Goal: Task Accomplishment & Management: Manage account settings

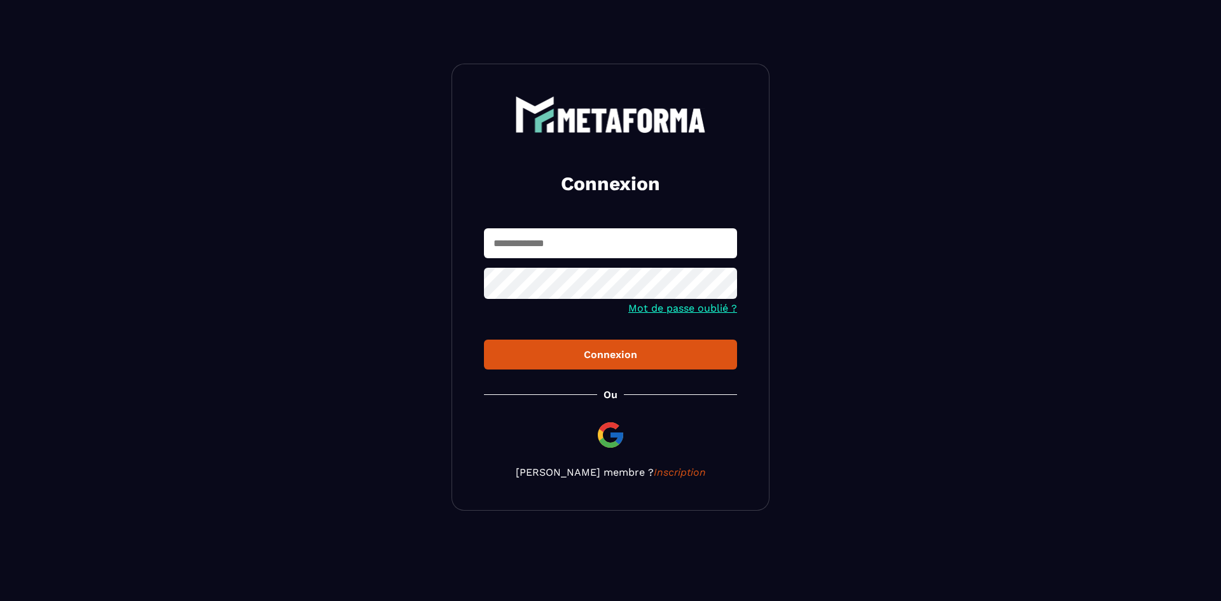
click at [533, 257] on input "text" at bounding box center [610, 243] width 253 height 30
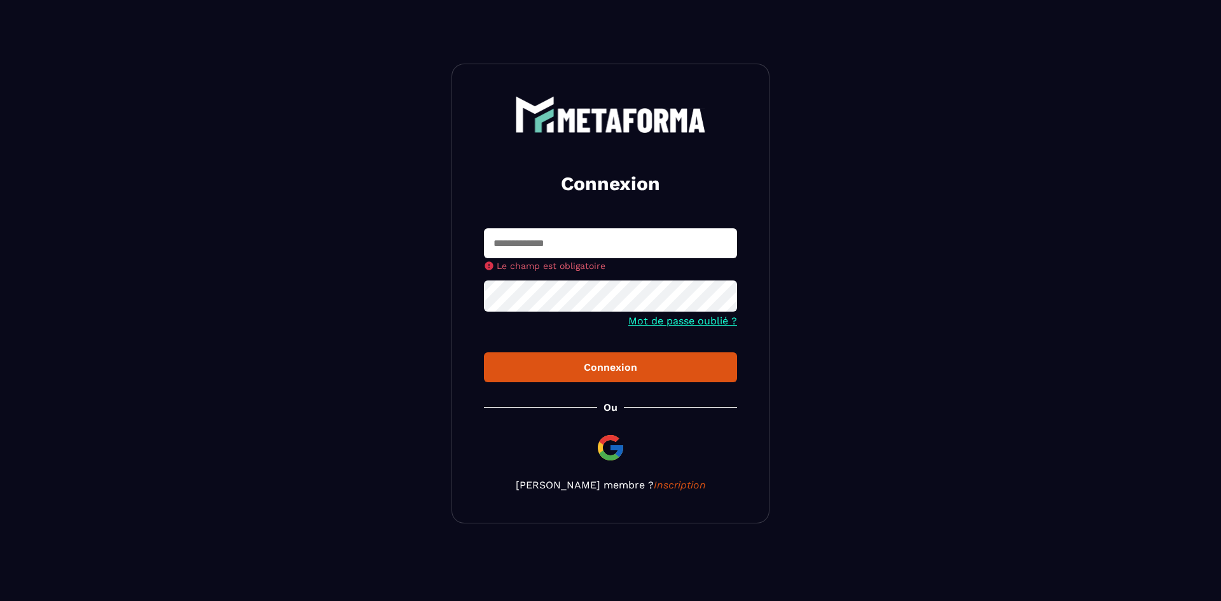
click at [0, 587] on nordpass-autofill-portal at bounding box center [0, 587] width 0 height 0
type input "**********"
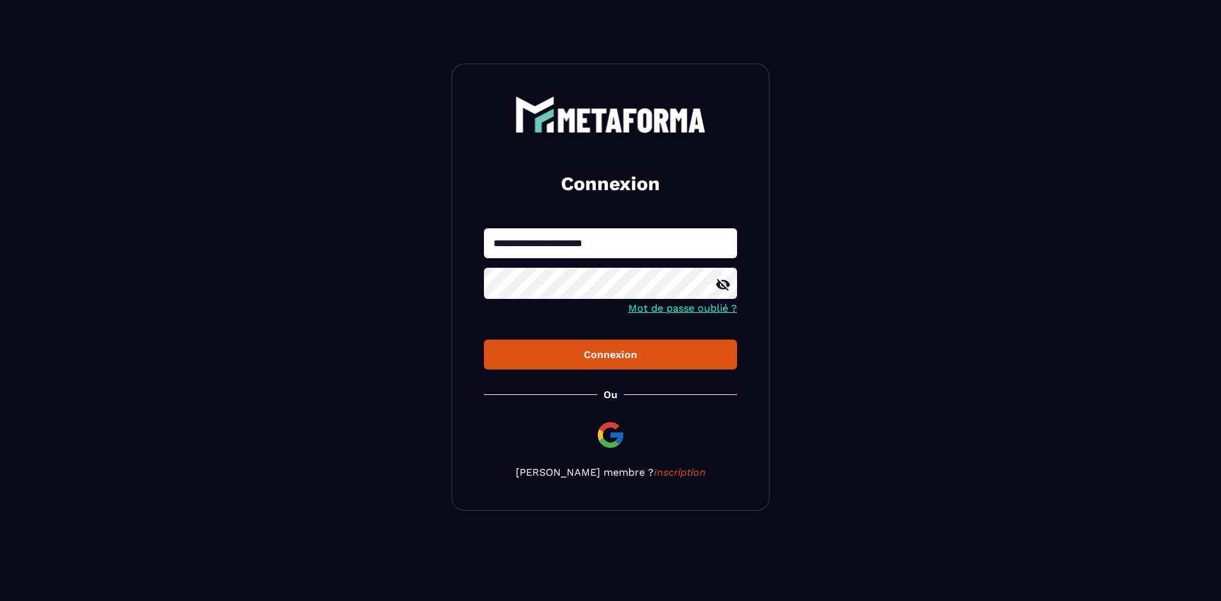
click at [551, 354] on div "Connexion" at bounding box center [610, 354] width 233 height 12
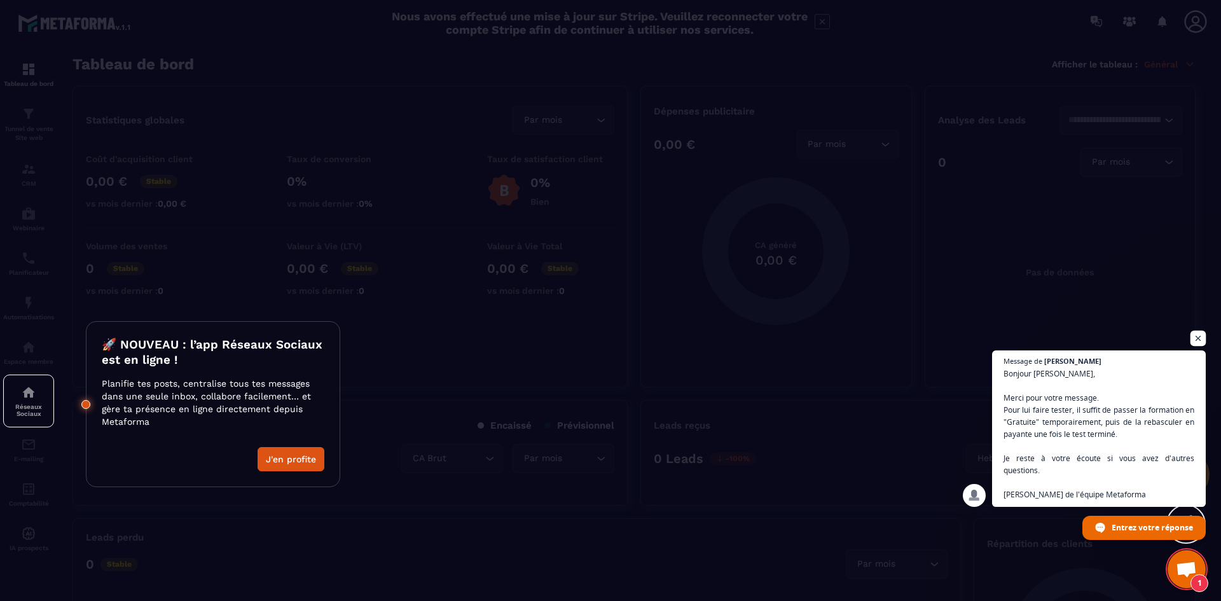
click at [1194, 342] on span "Ouvrir le chat" at bounding box center [1198, 339] width 16 height 16
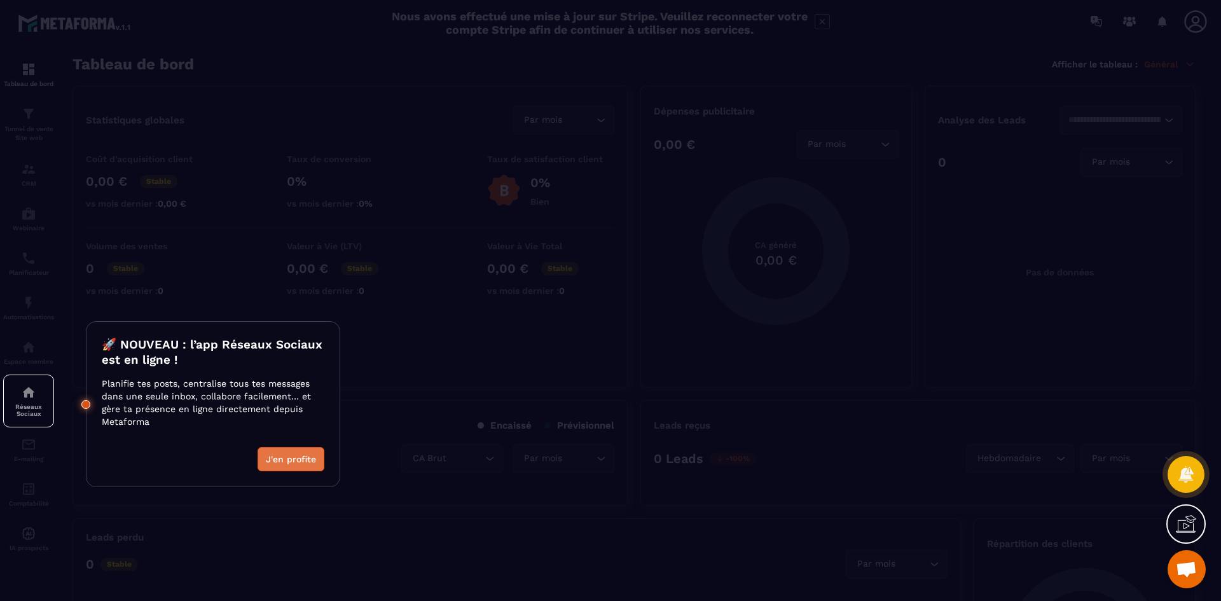
click at [281, 455] on button "J'en profite" at bounding box center [291, 459] width 67 height 24
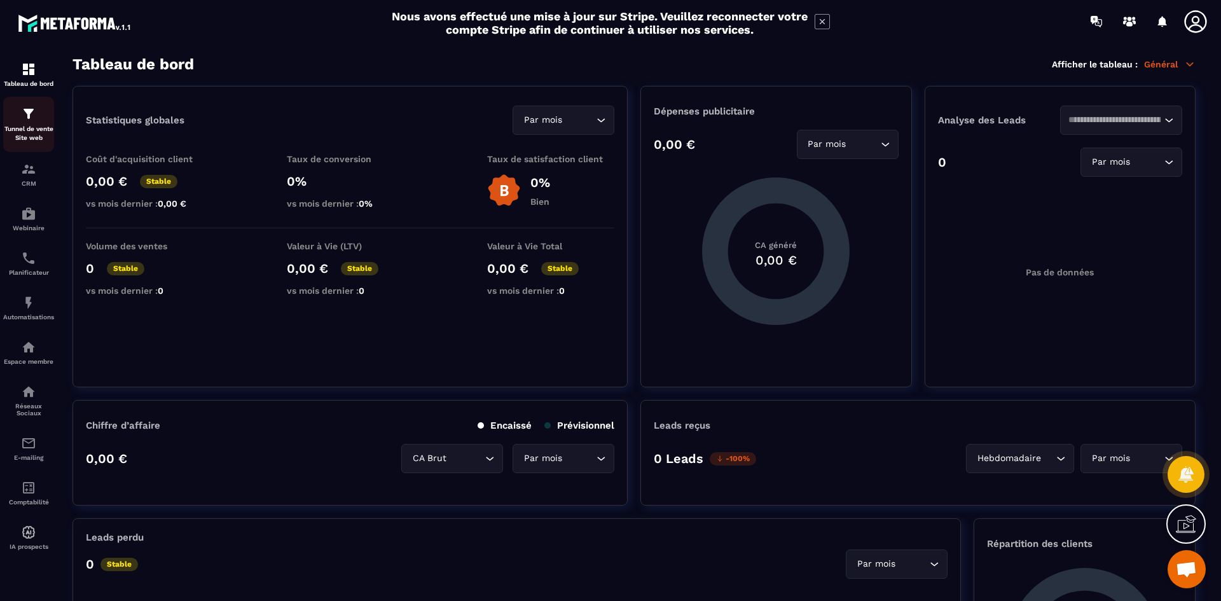
click at [32, 112] on img at bounding box center [28, 113] width 15 height 15
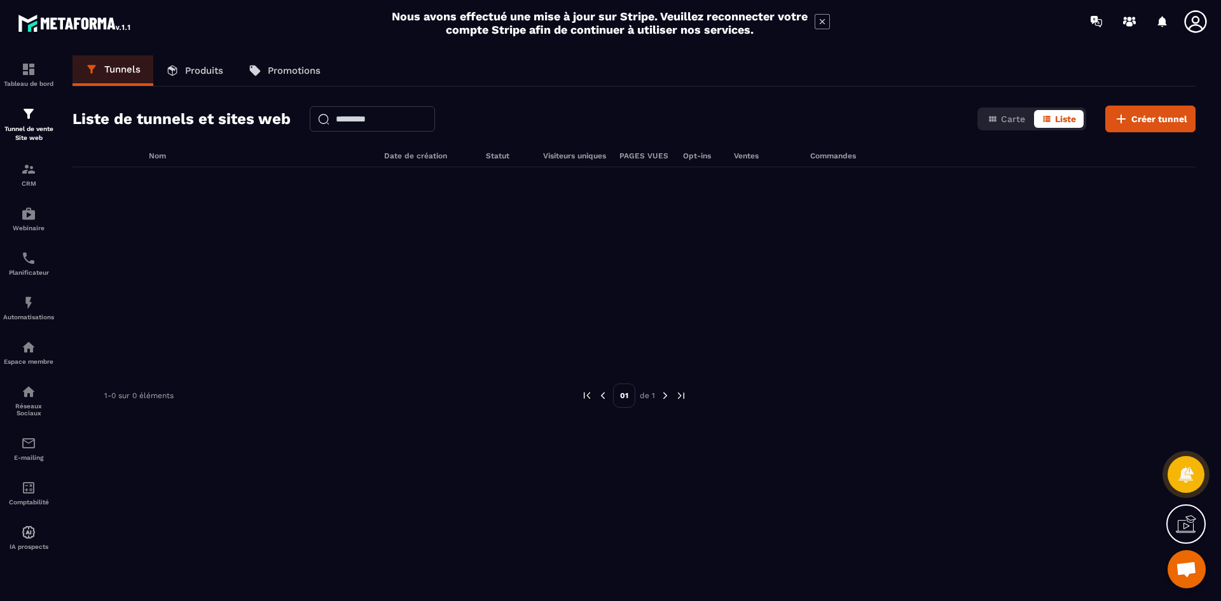
click at [214, 70] on p "Produits" at bounding box center [204, 70] width 38 height 11
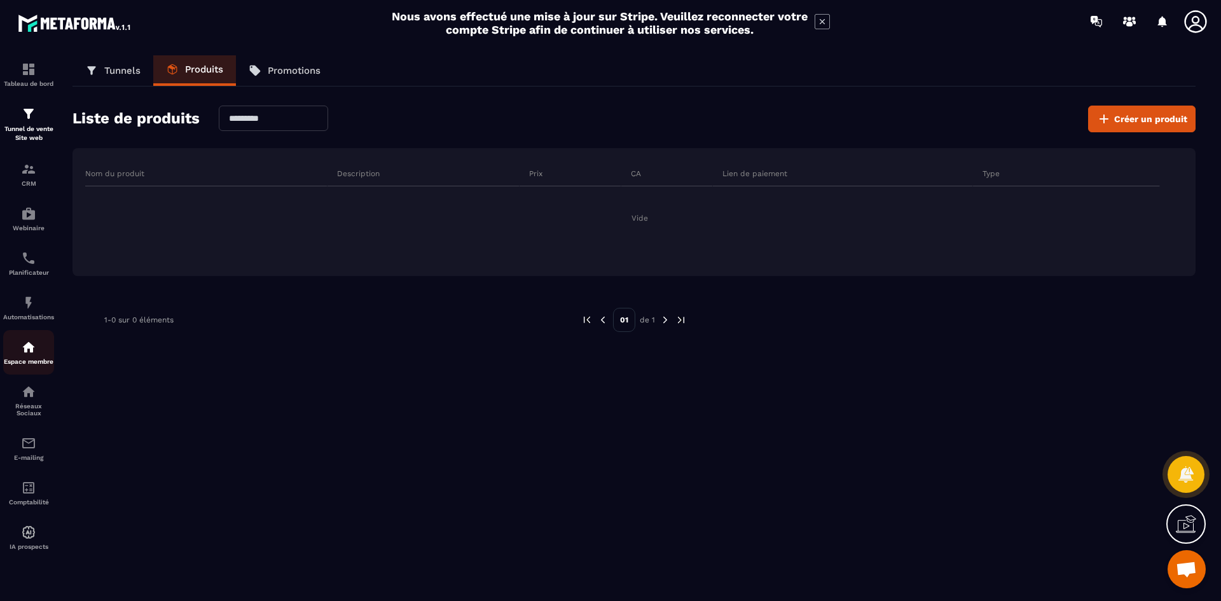
click at [29, 349] on img at bounding box center [28, 347] width 15 height 15
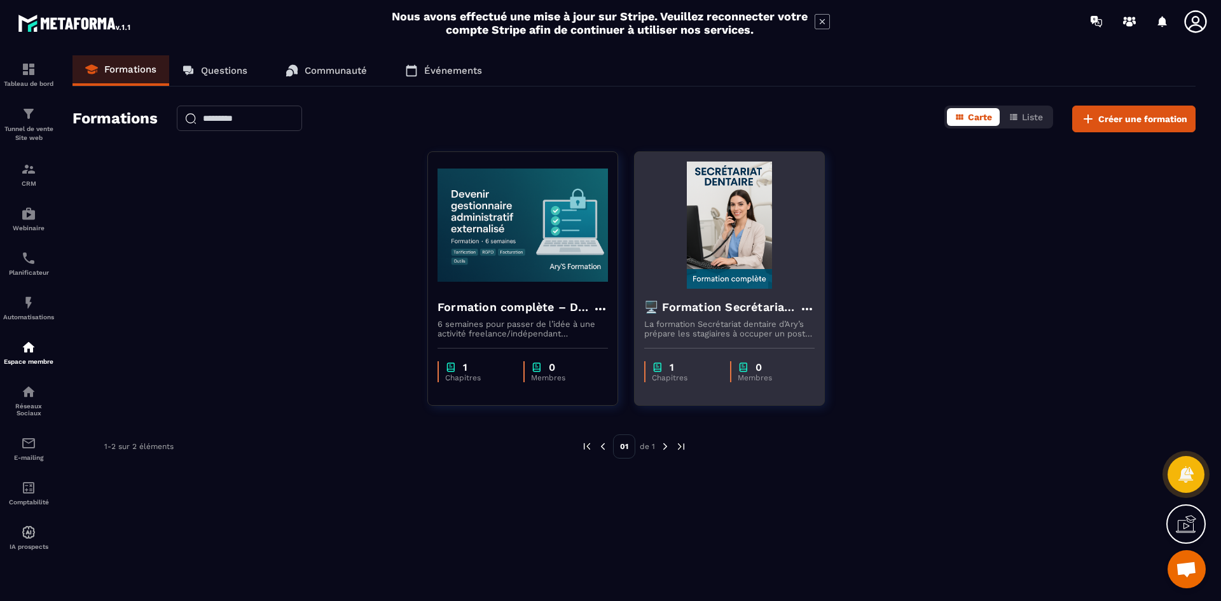
click at [726, 270] on img at bounding box center [729, 225] width 170 height 127
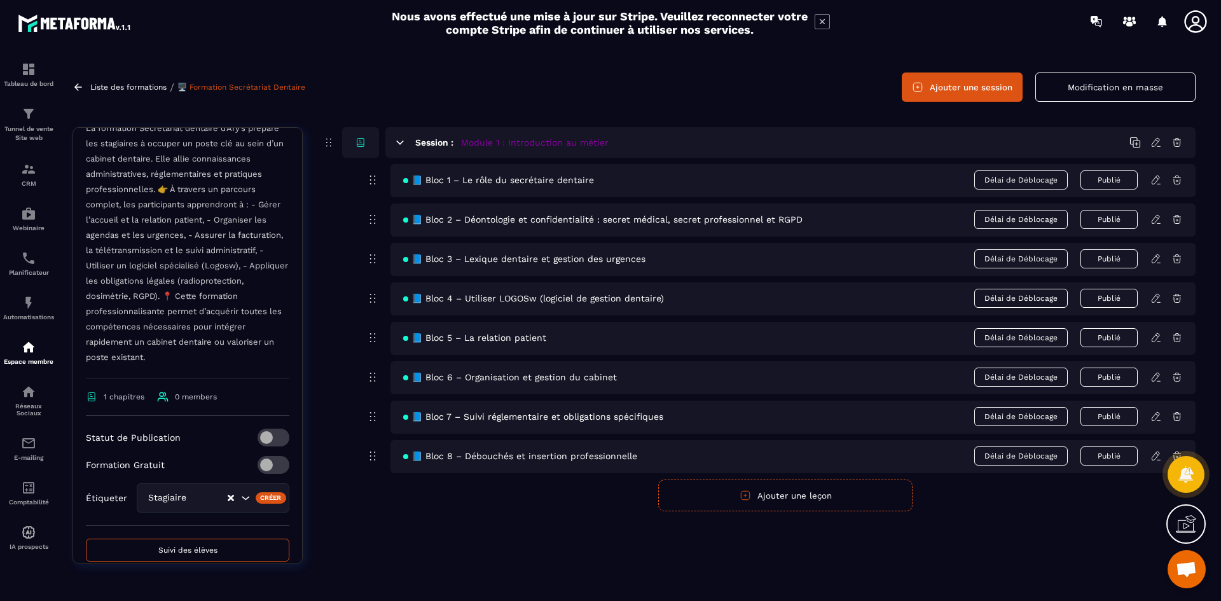
scroll to position [228, 0]
click at [271, 497] on div "Créer" at bounding box center [271, 497] width 31 height 11
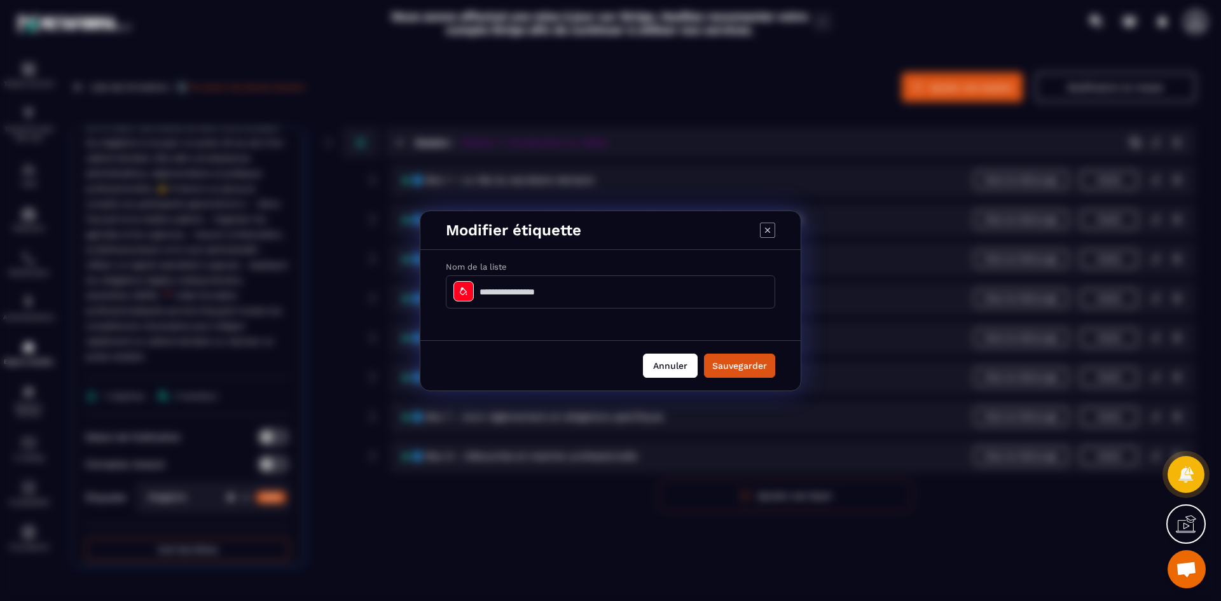
click at [657, 361] on button "Annuler" at bounding box center [670, 366] width 55 height 24
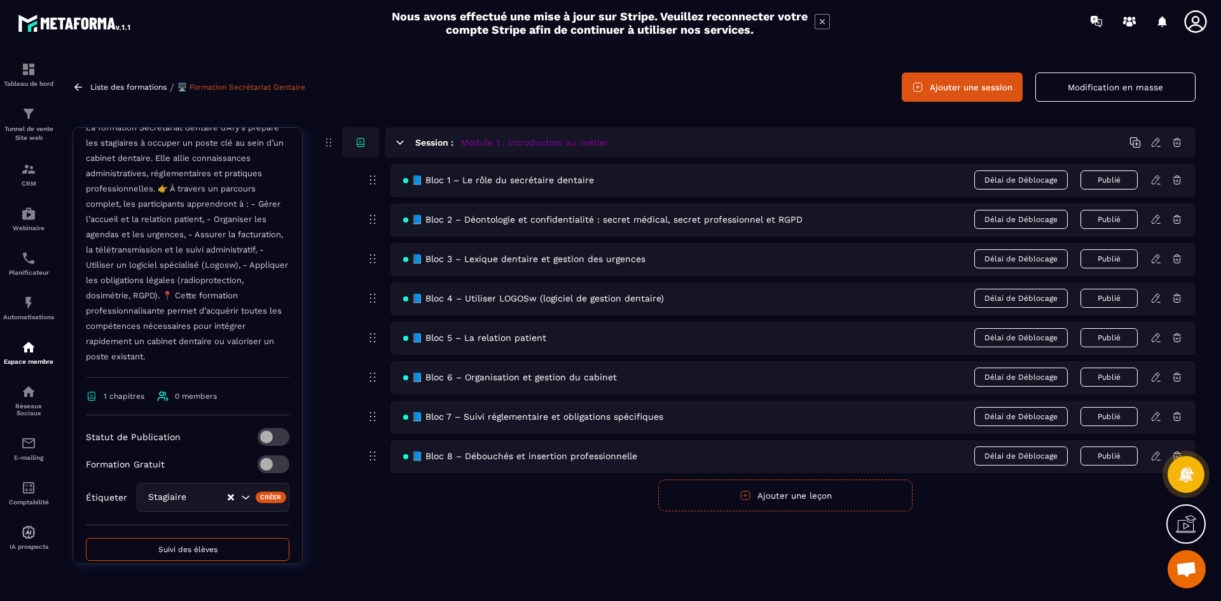
scroll to position [0, 0]
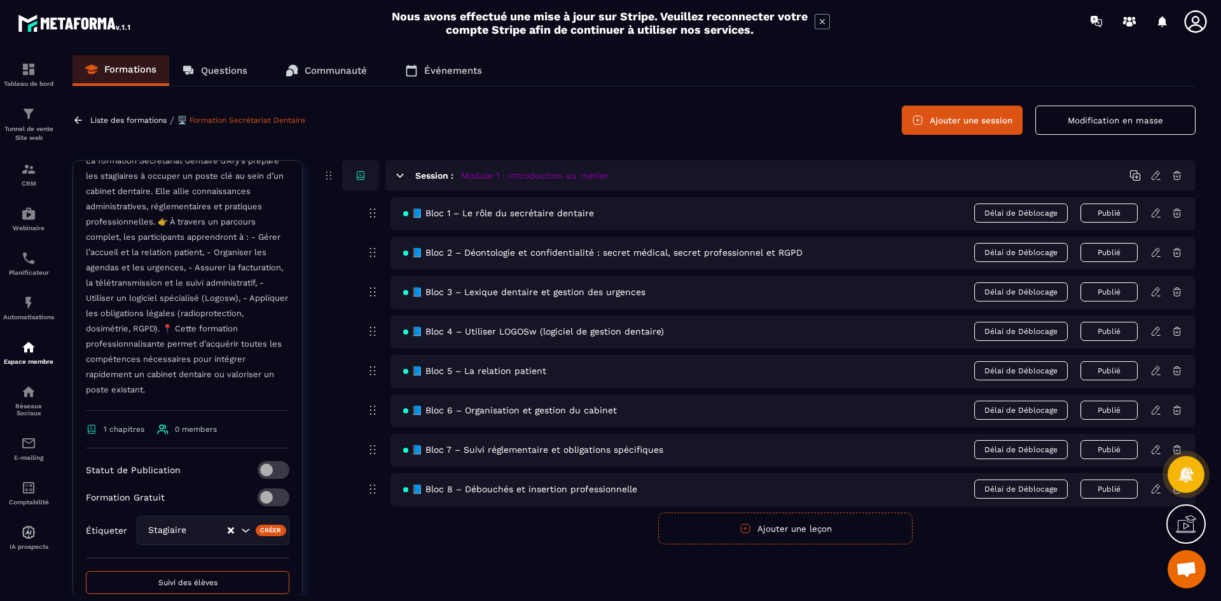
click at [822, 18] on icon at bounding box center [822, 21] width 15 height 15
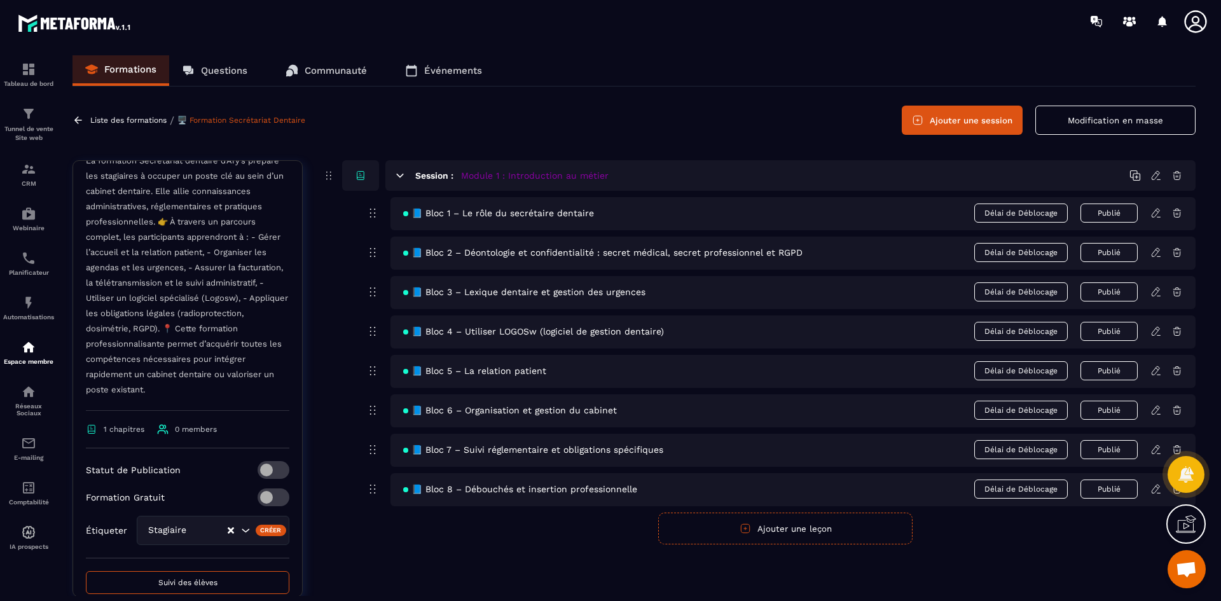
click at [77, 125] on icon at bounding box center [77, 119] width 11 height 11
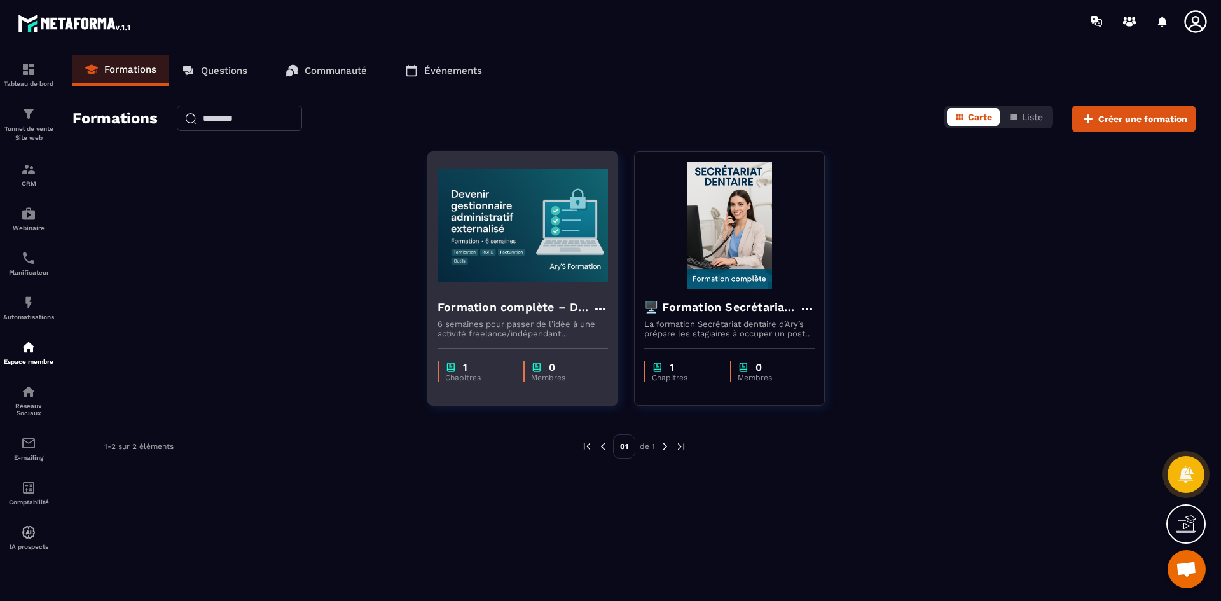
click at [511, 281] on img at bounding box center [522, 225] width 170 height 127
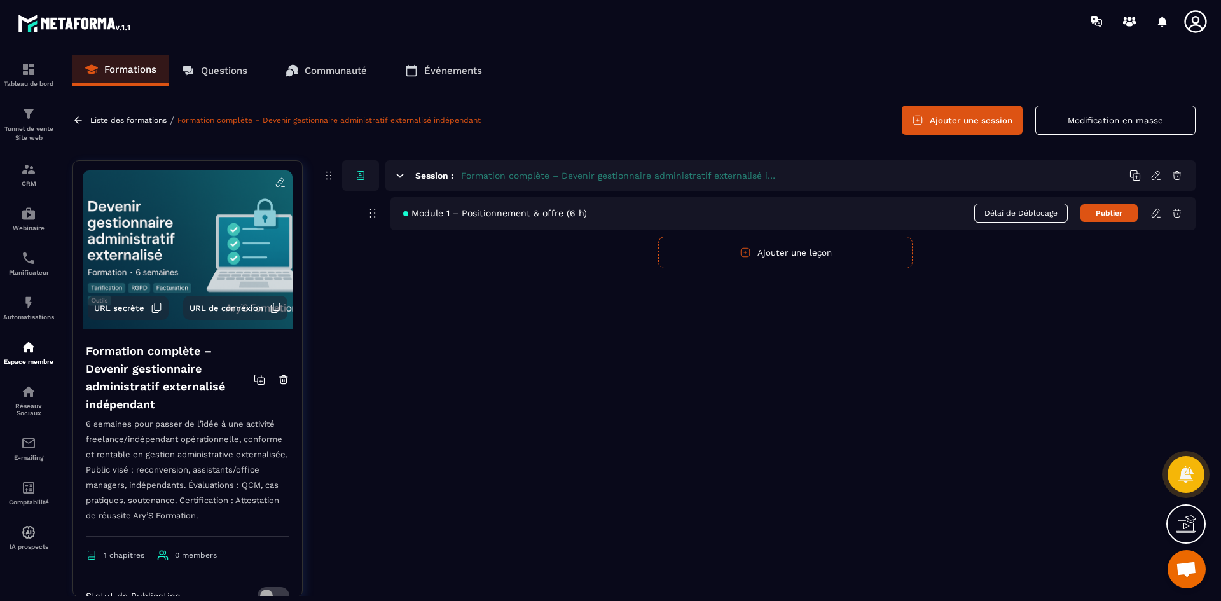
click at [486, 218] on div "Module 1 – Positionnement & offre (6 h) Délai de Déblocage Publier" at bounding box center [792, 213] width 805 height 33
click at [1159, 214] on icon at bounding box center [1155, 212] width 11 height 11
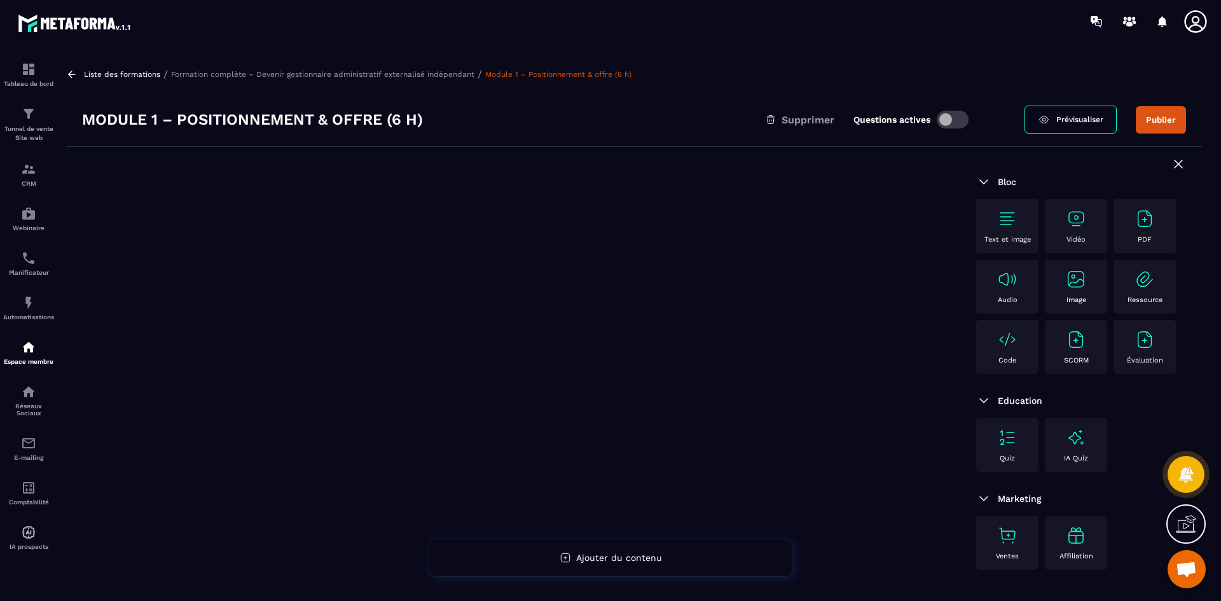
click at [123, 75] on p "Liste des formations" at bounding box center [122, 74] width 76 height 9
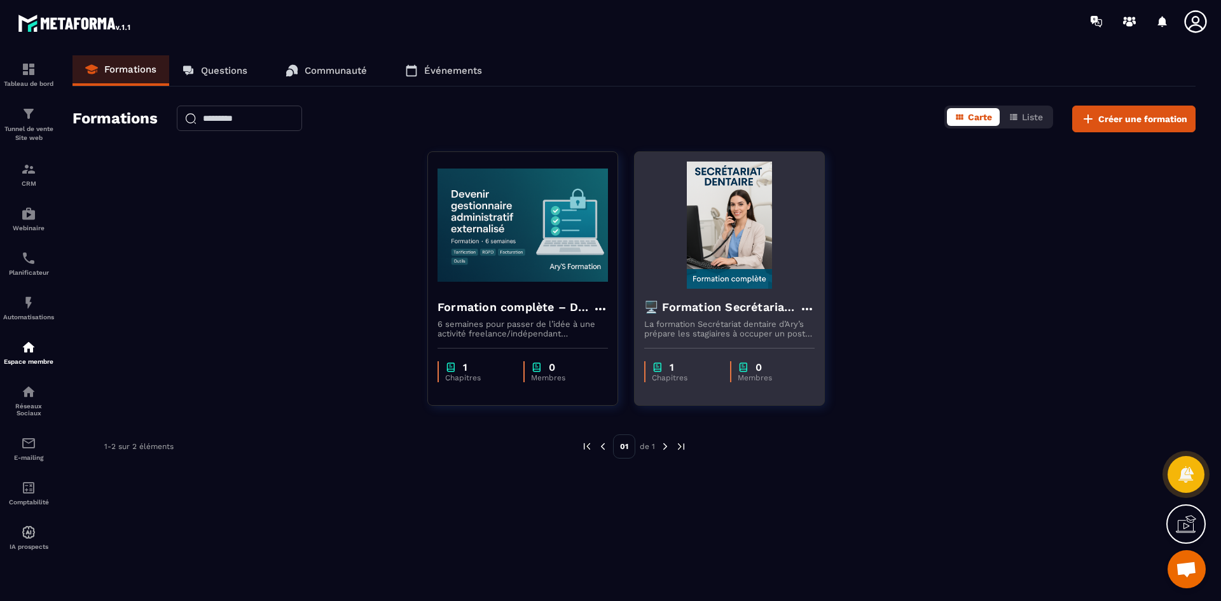
click at [714, 294] on div "🖥️ Formation Secrétariat Dentaire La formation Secrétariat dentaire d’Ary’s pré…" at bounding box center [729, 314] width 189 height 50
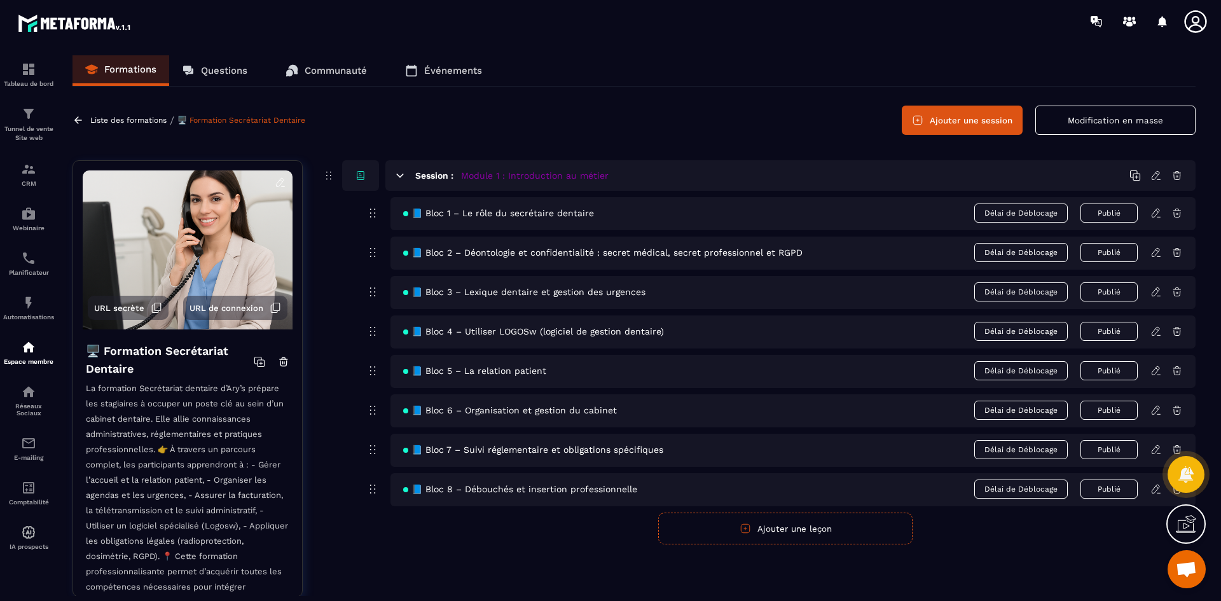
click at [1157, 212] on icon at bounding box center [1156, 211] width 3 height 2
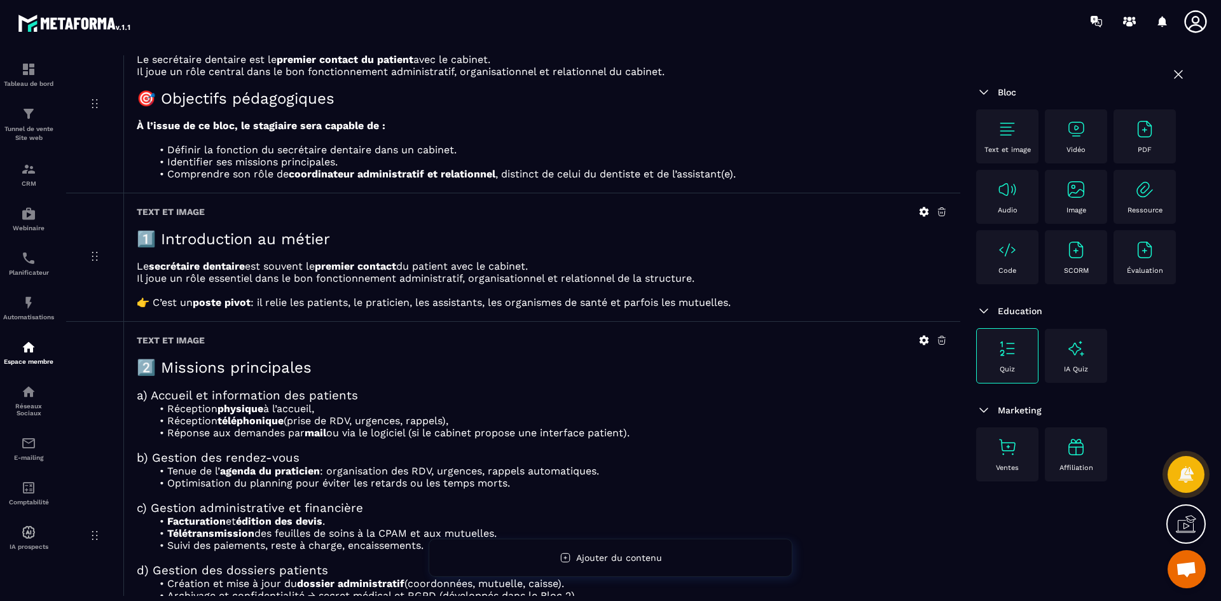
scroll to position [131, 0]
click at [923, 213] on icon at bounding box center [923, 210] width 11 height 11
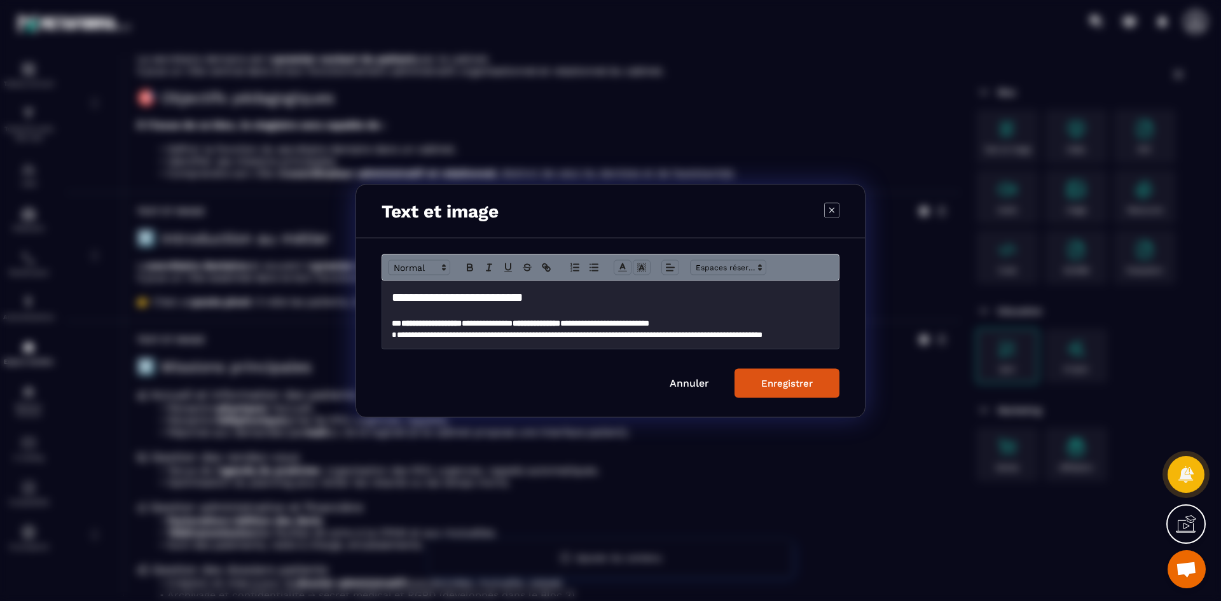
scroll to position [47, 0]
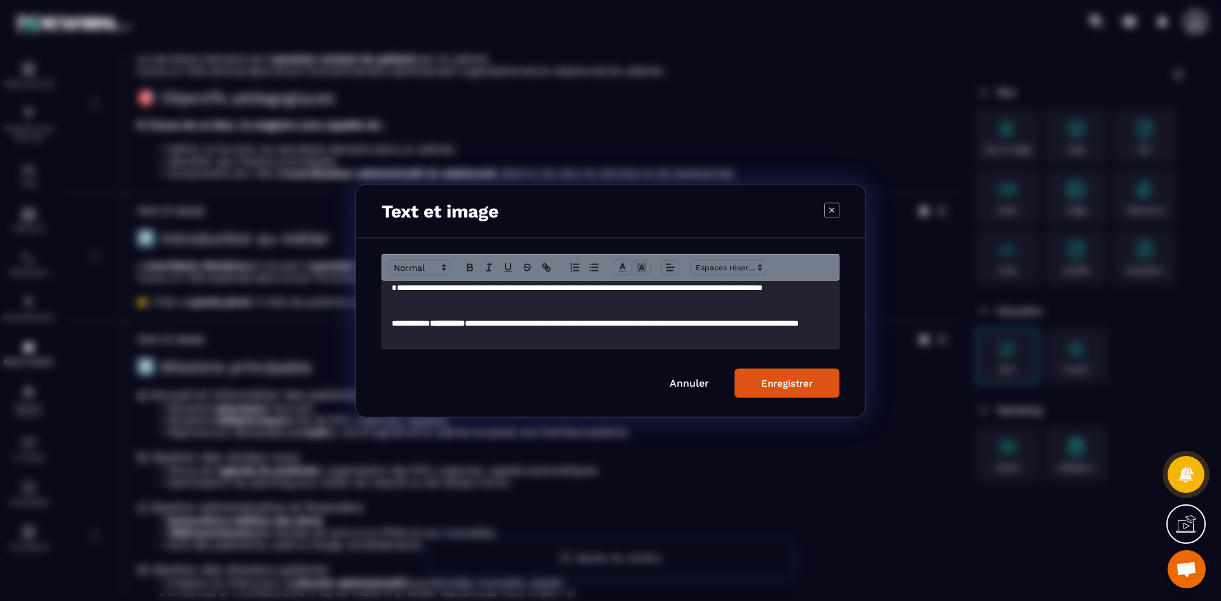
click at [686, 324] on p "**********" at bounding box center [606, 329] width 428 height 24
click at [783, 382] on div "Enregistrer" at bounding box center [787, 382] width 52 height 11
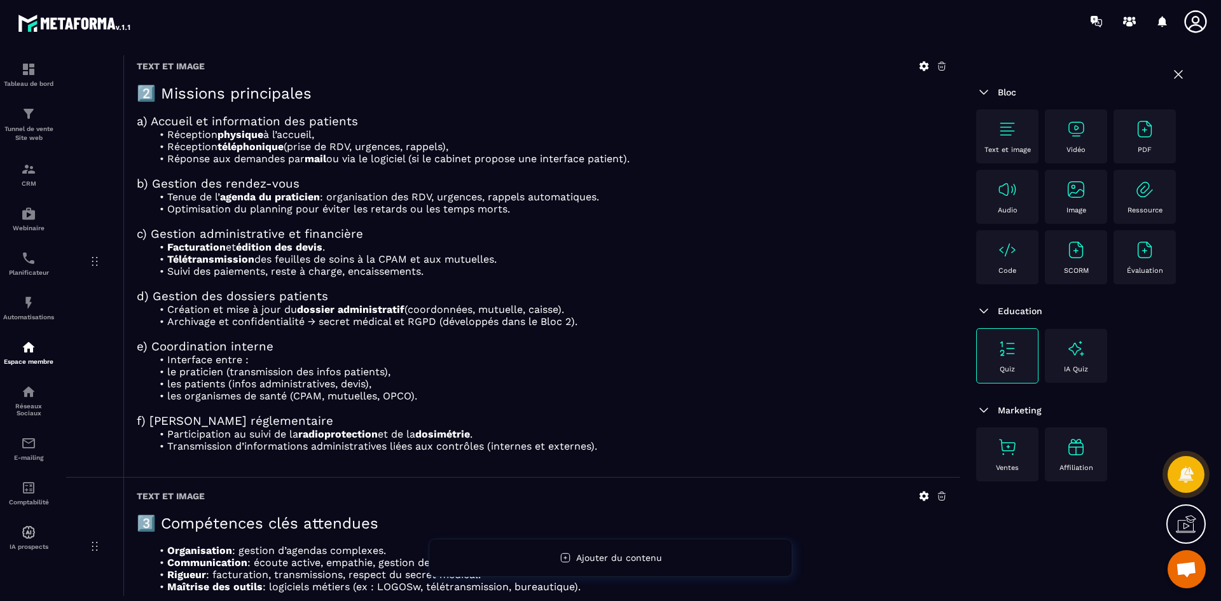
scroll to position [405, 0]
click at [1086, 356] on div "IA Quiz" at bounding box center [1076, 355] width 50 height 35
click at [1180, 78] on icon at bounding box center [1178, 74] width 15 height 15
